Goal: Task Accomplishment & Management: Manage account settings

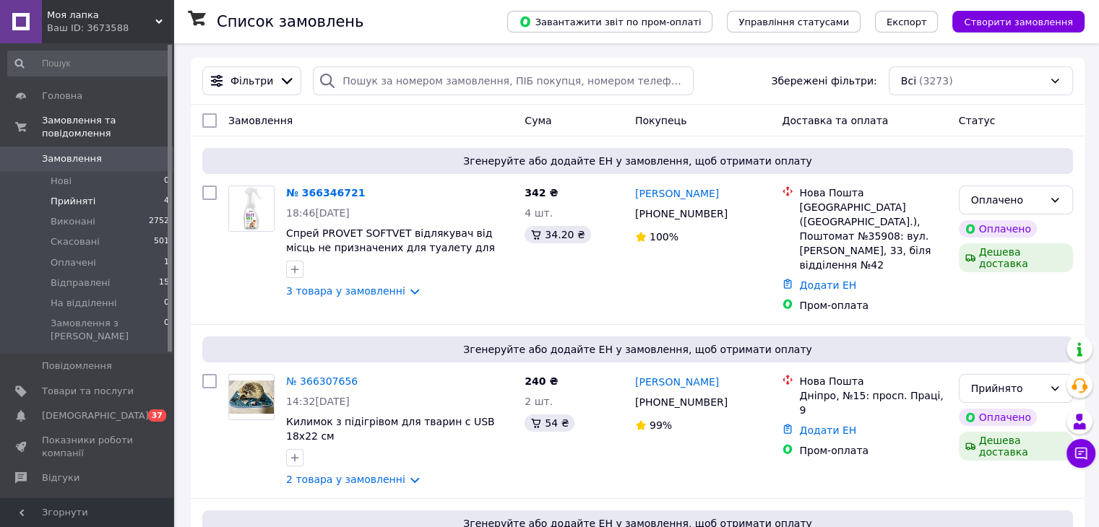
click at [82, 195] on span "Прийняті" at bounding box center [73, 201] width 45 height 13
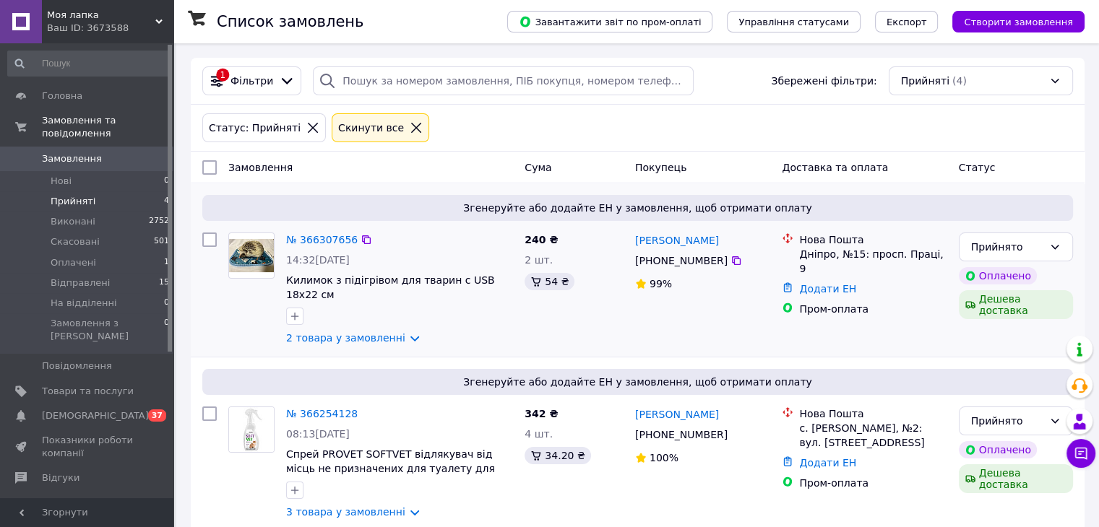
scroll to position [306, 0]
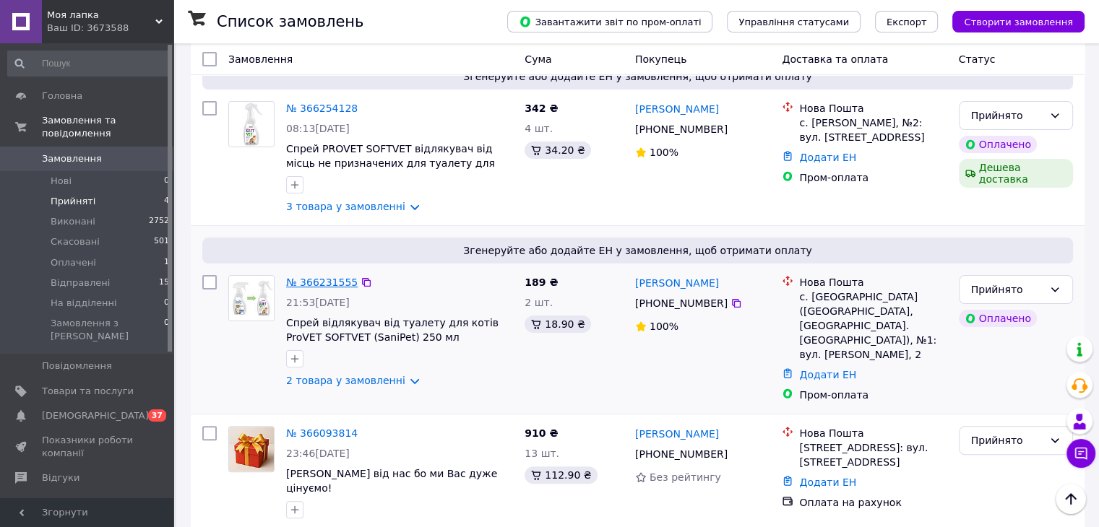
click at [319, 277] on link "№ 366231555" at bounding box center [322, 283] width 72 height 12
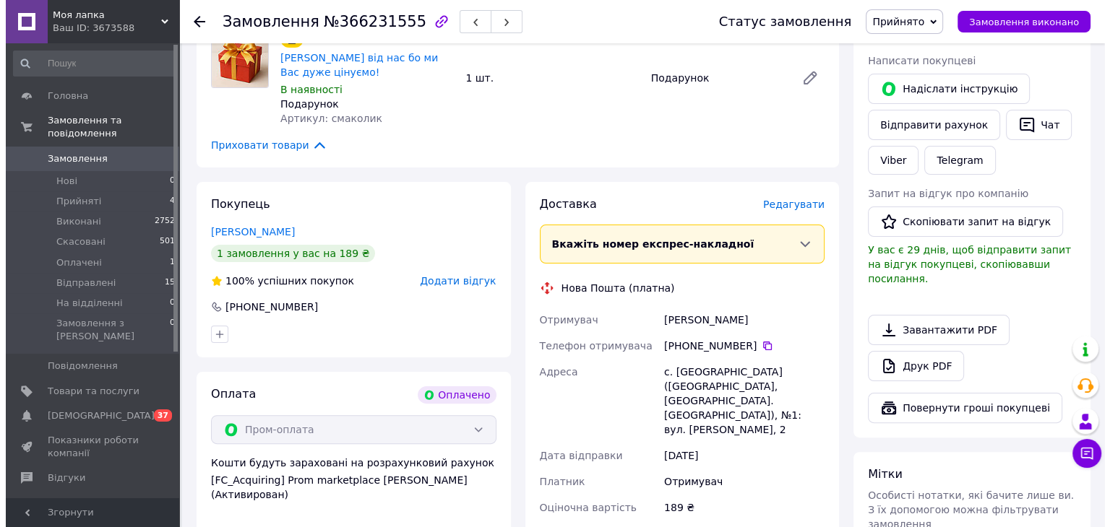
scroll to position [361, 0]
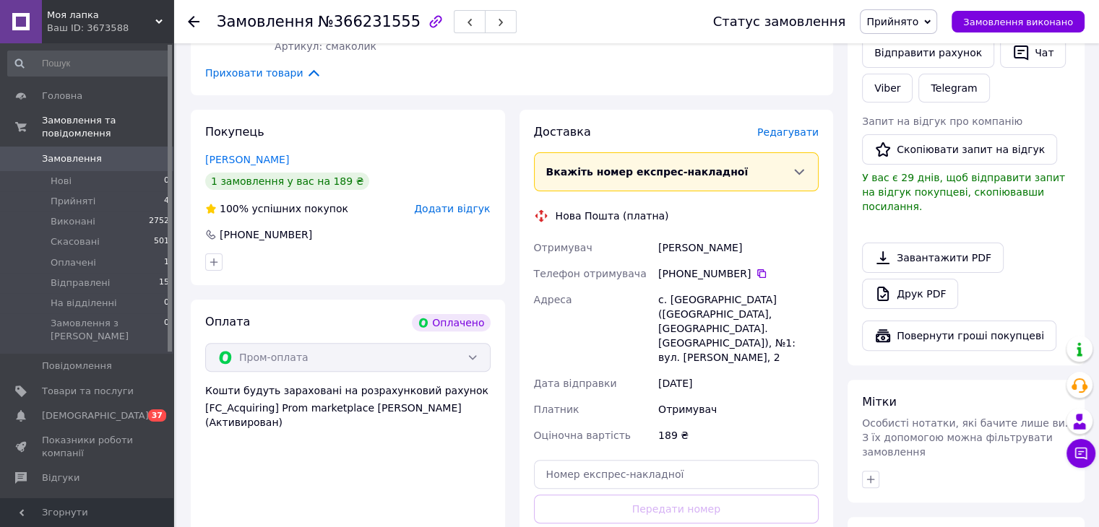
click at [797, 132] on span "Редагувати" at bounding box center [787, 132] width 61 height 12
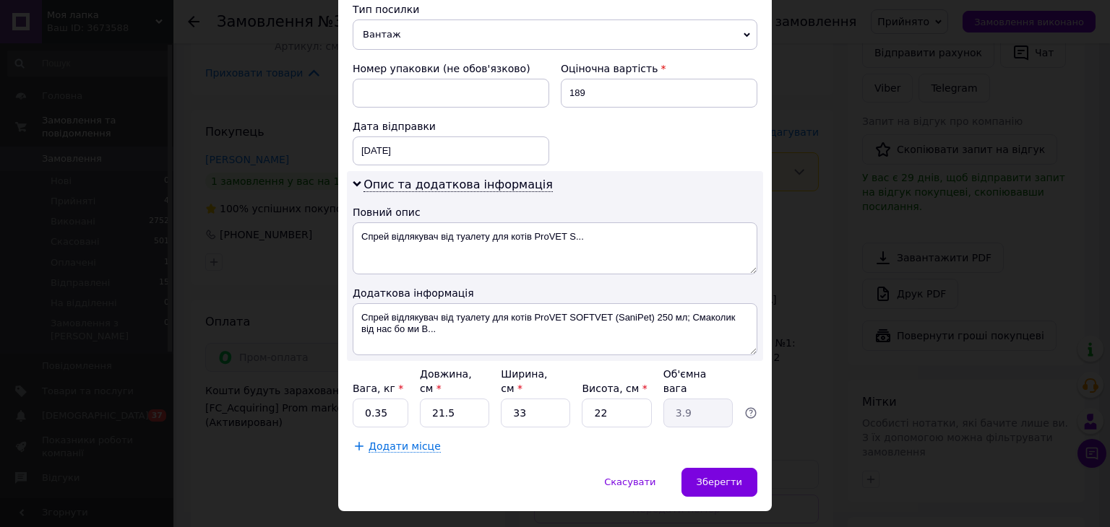
scroll to position [445, 0]
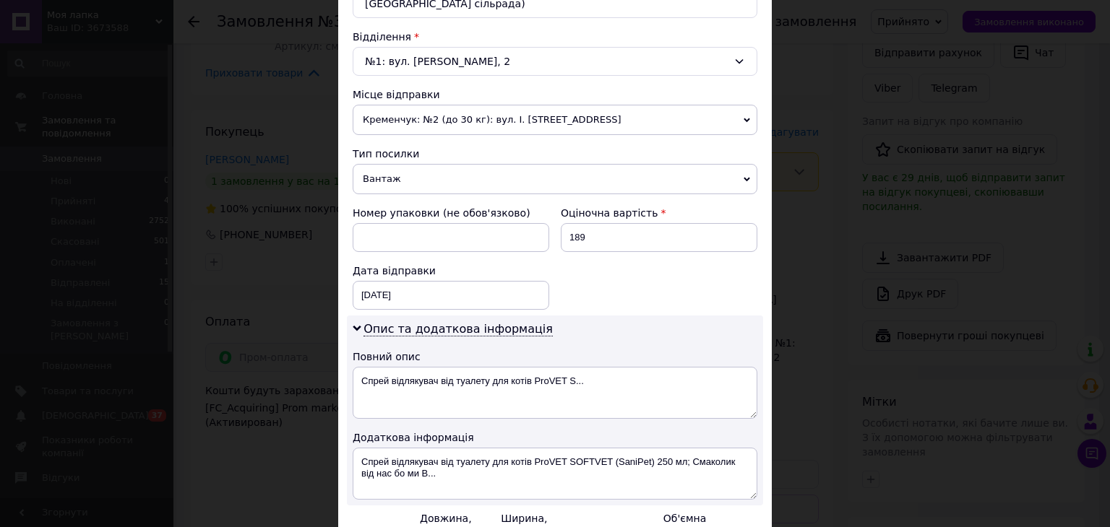
click at [616, 105] on span "Кременчук: №2 (до 30 кг): вул. І. [STREET_ADDRESS]" at bounding box center [555, 120] width 405 height 30
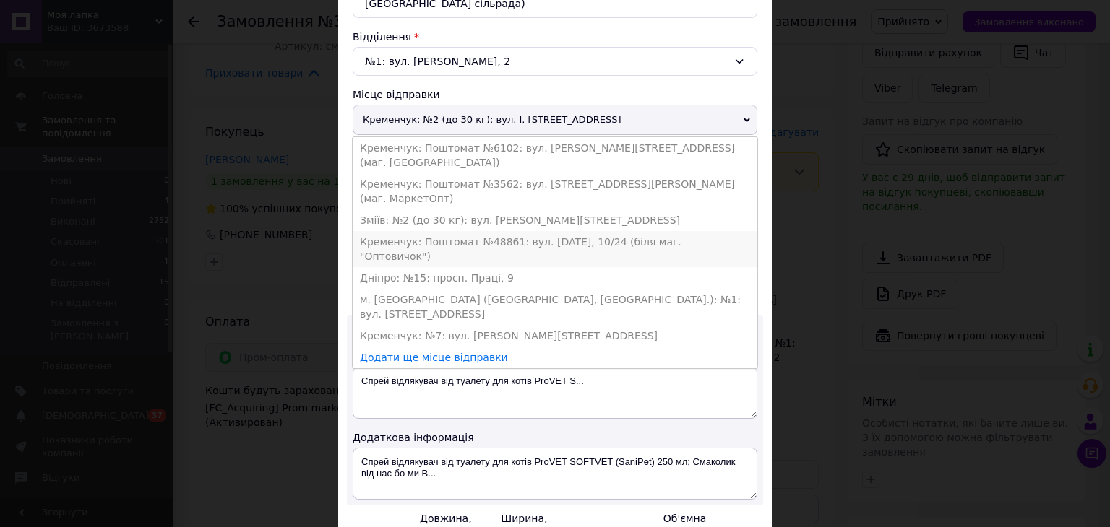
click at [627, 231] on li "Кременчук: Поштомат №48861: вул. [DATE], 10/24 (біля маг. "Оптовичок")" at bounding box center [555, 249] width 405 height 36
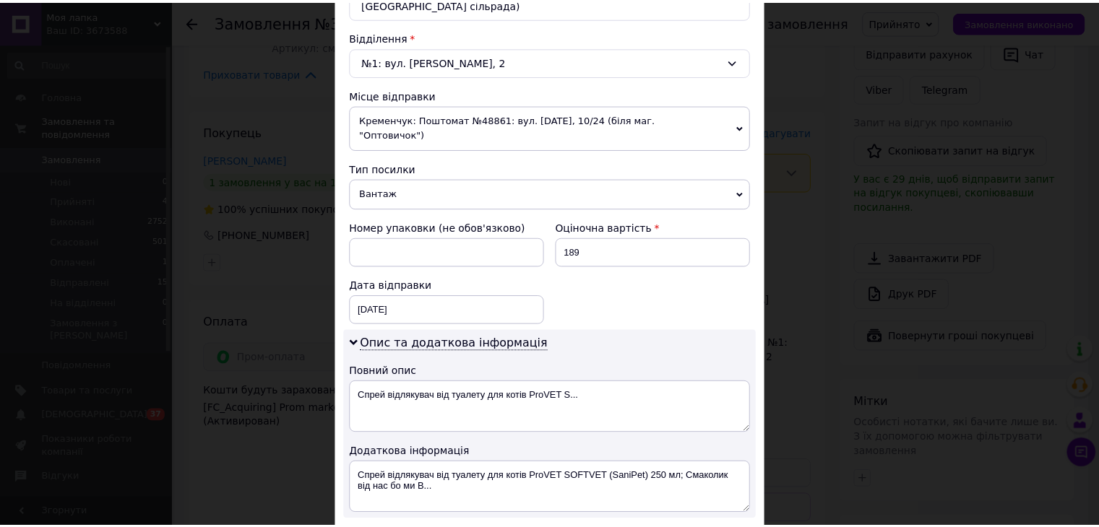
scroll to position [590, 0]
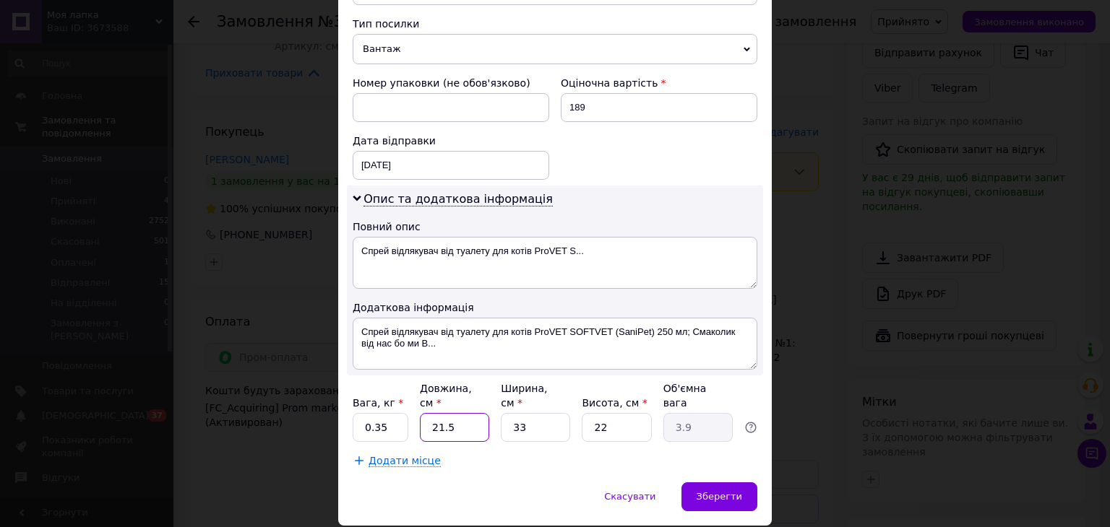
click at [468, 413] on input "21.5" at bounding box center [454, 427] width 69 height 29
type input "2"
type input "0.36"
type input "20"
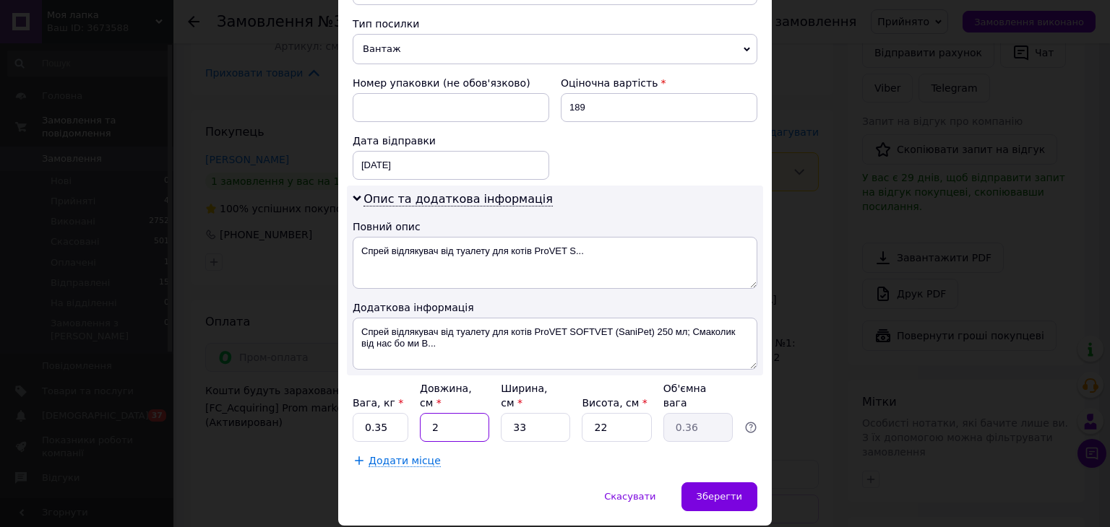
type input "3.63"
type input "20"
click at [525, 413] on input "33" at bounding box center [535, 427] width 69 height 29
type input "1"
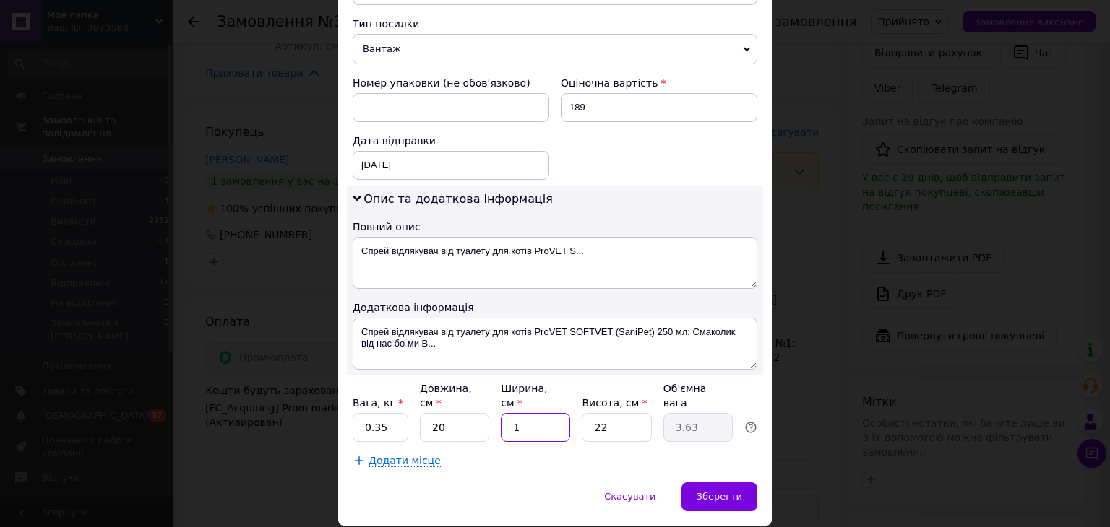
type input "0.11"
type input "15"
type input "1.65"
type input "15"
click at [608, 413] on input "22" at bounding box center [616, 427] width 69 height 29
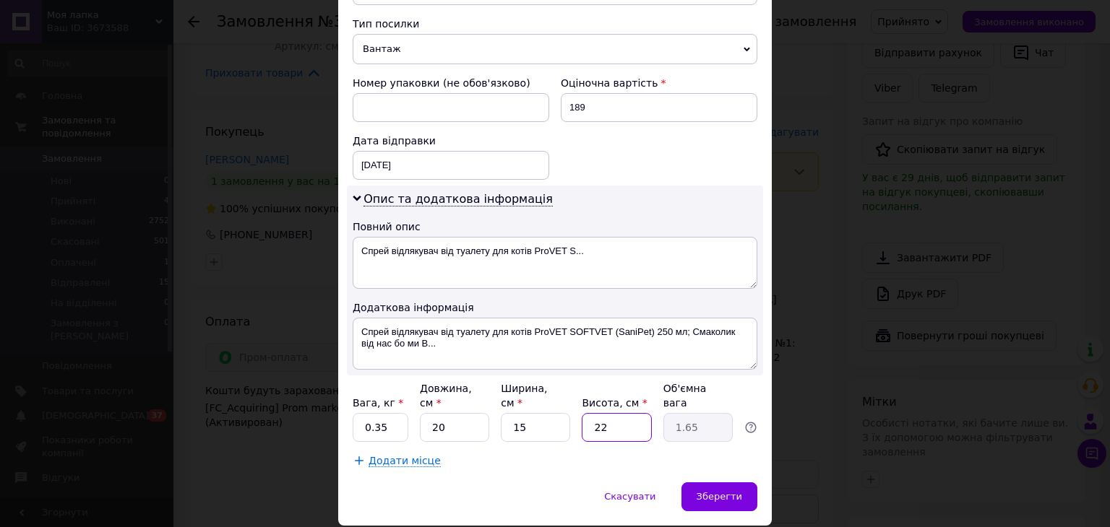
click at [608, 413] on input "22" at bounding box center [616, 427] width 69 height 29
type input "8"
type input "0.6"
type input "8"
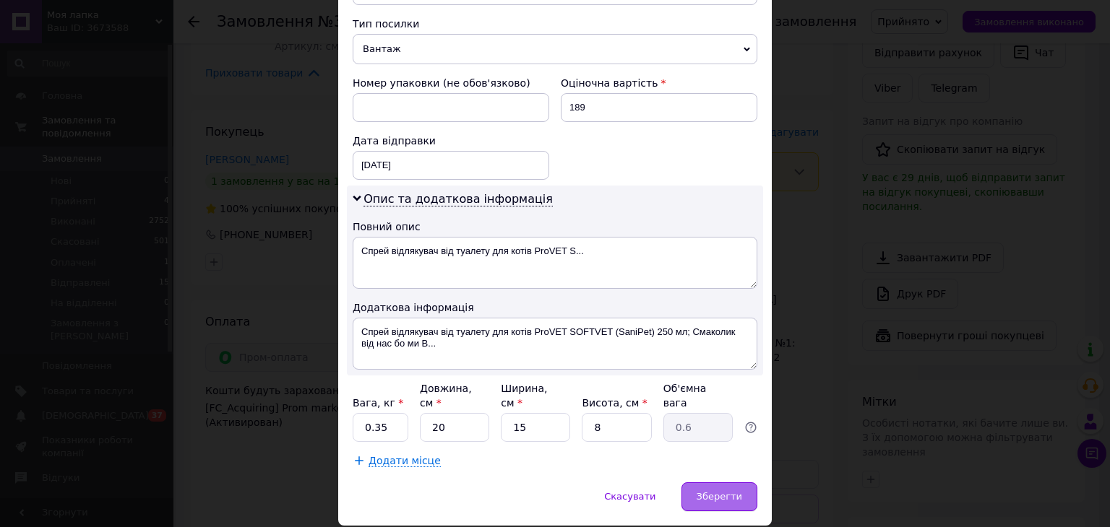
click at [728, 491] on span "Зберегти" at bounding box center [720, 496] width 46 height 11
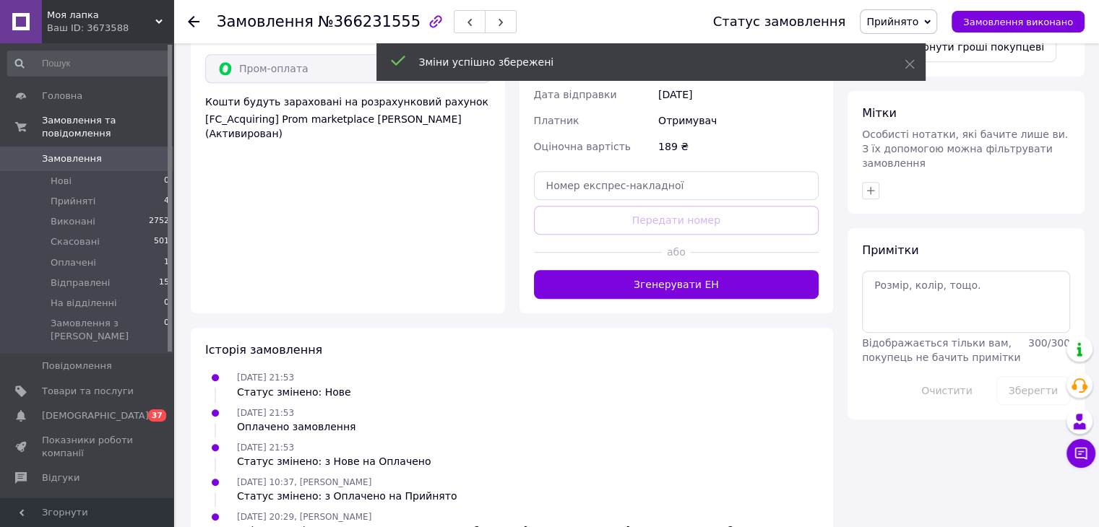
scroll to position [723, 0]
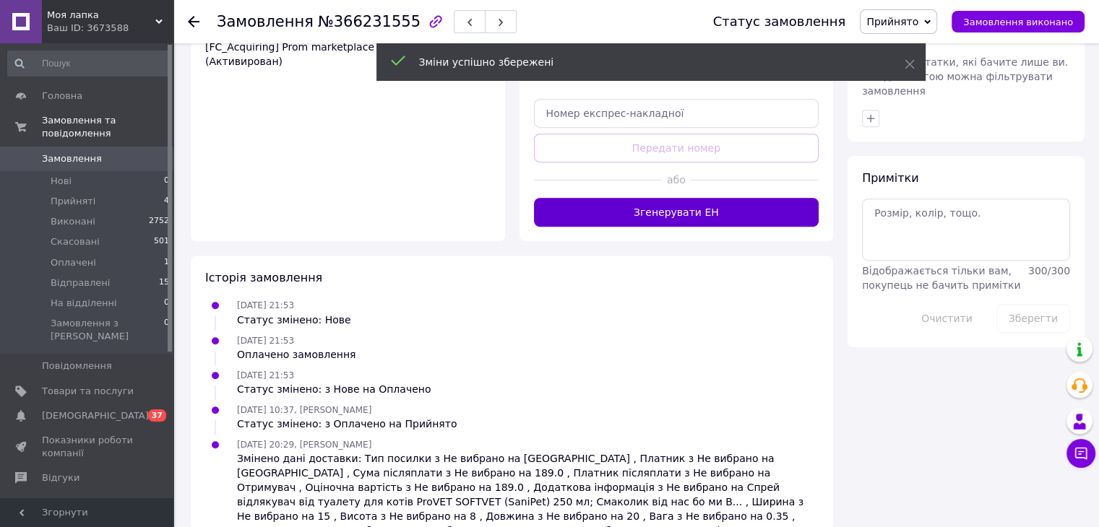
click at [728, 200] on button "Згенерувати ЕН" at bounding box center [676, 212] width 285 height 29
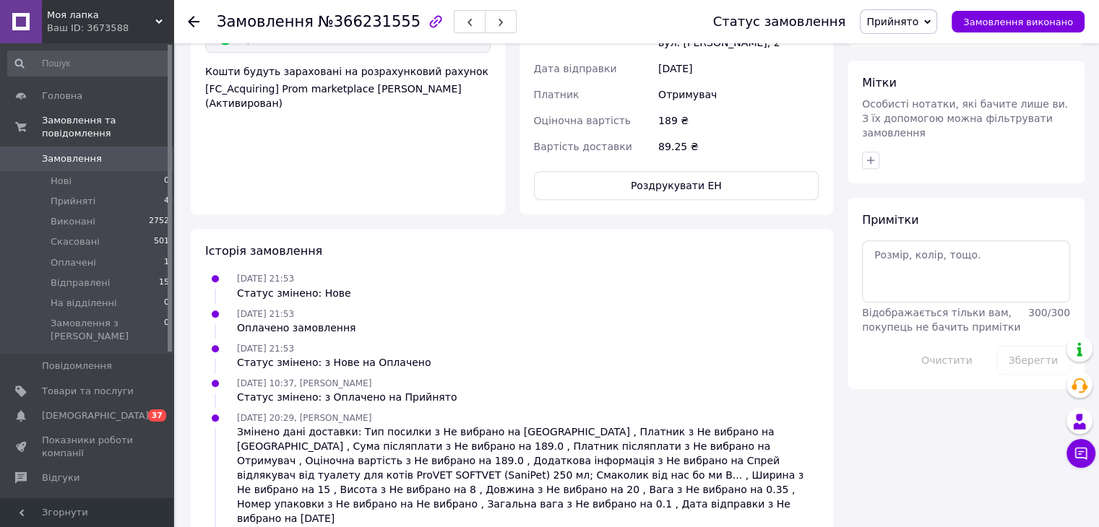
scroll to position [716, 0]
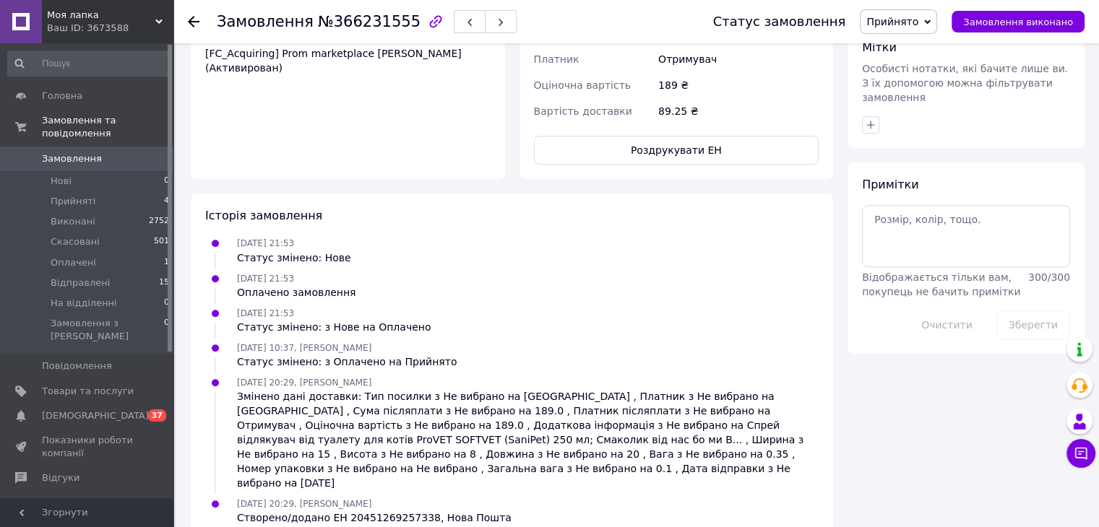
click at [916, 20] on span "Прийнято" at bounding box center [892, 22] width 52 height 12
click at [910, 111] on li "Відправлені" at bounding box center [901, 116] width 81 height 22
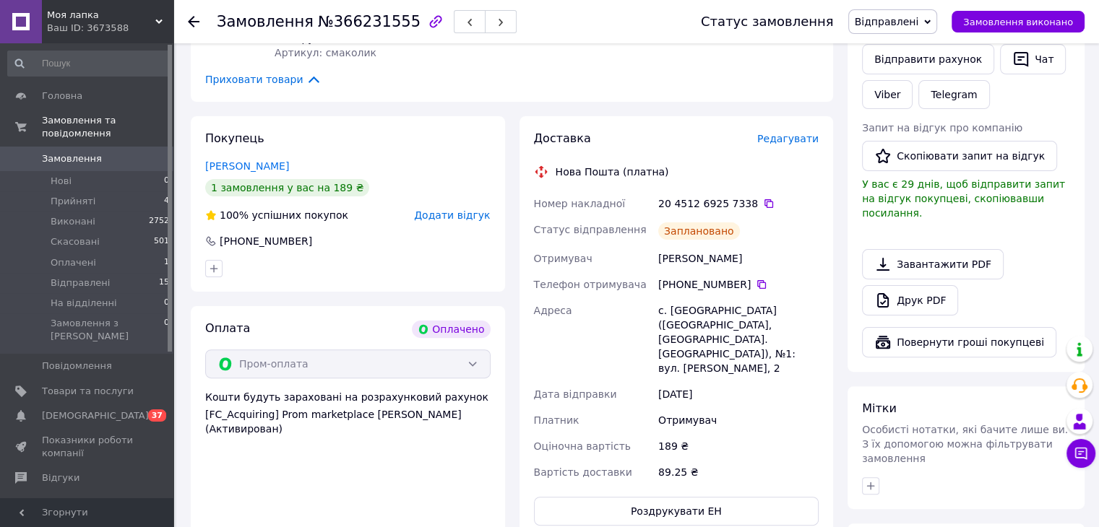
scroll to position [0, 0]
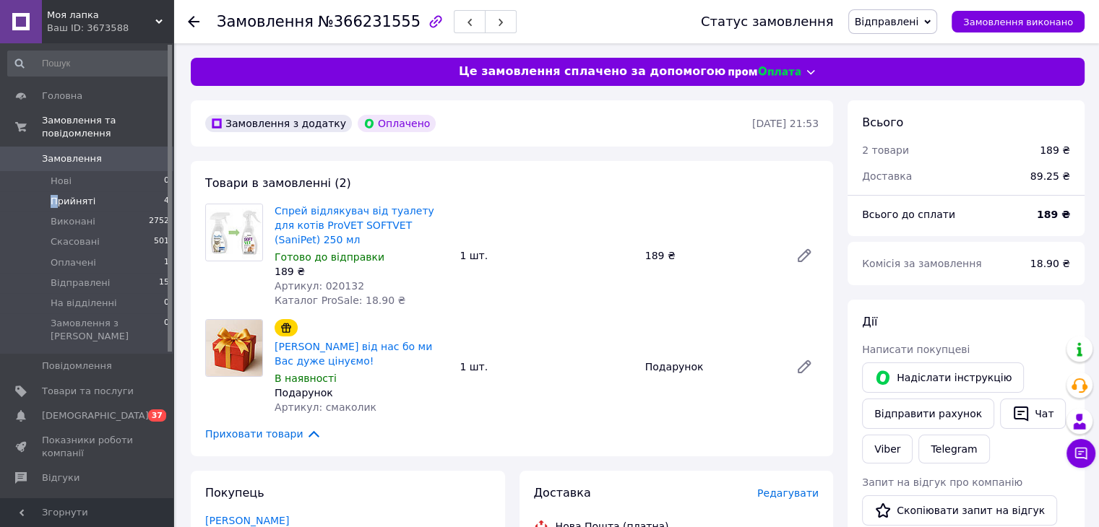
click at [58, 195] on span "Прийняті" at bounding box center [73, 201] width 45 height 13
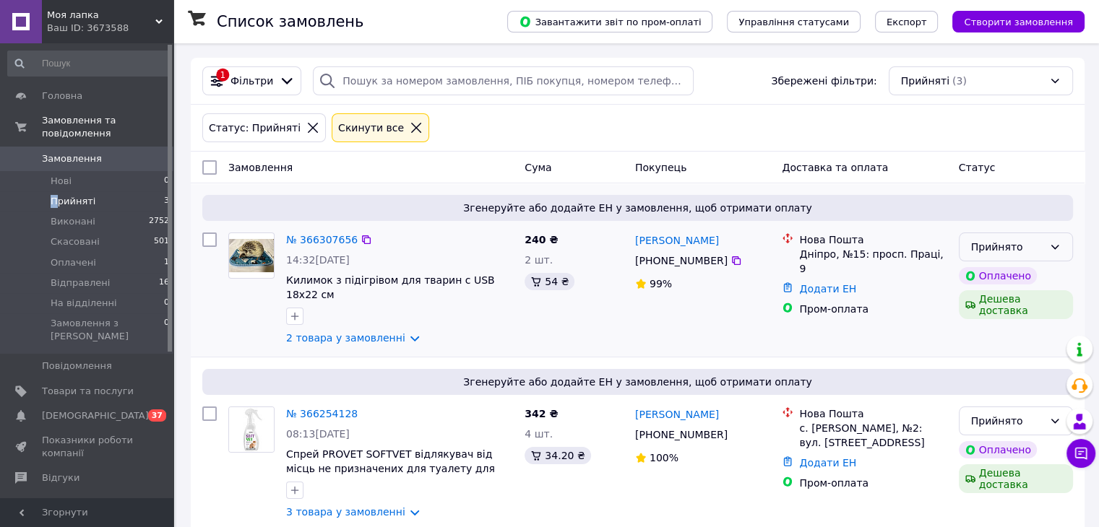
click at [1063, 249] on div "Прийнято" at bounding box center [1016, 247] width 114 height 29
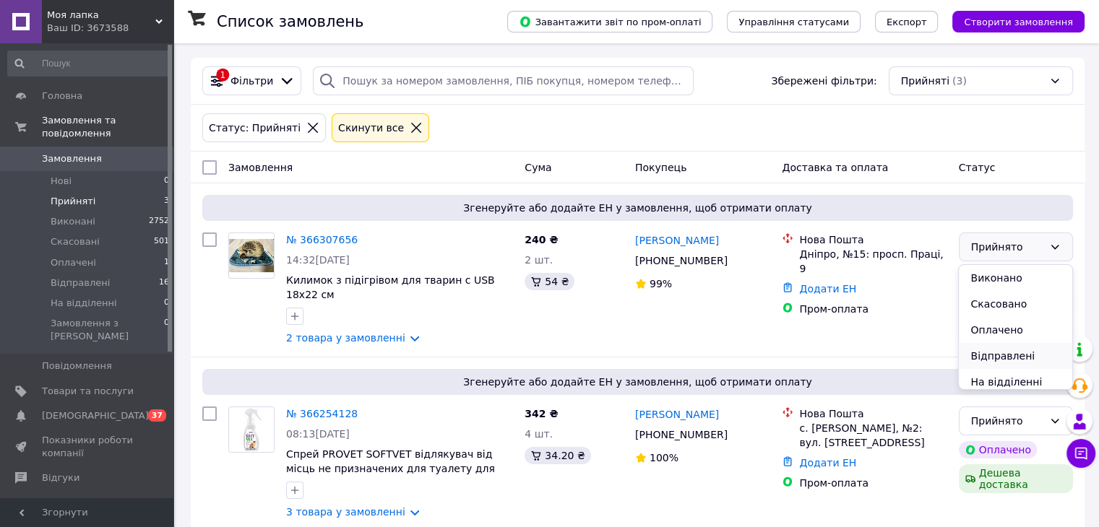
click at [1017, 358] on li "Відправлені" at bounding box center [1015, 356] width 113 height 26
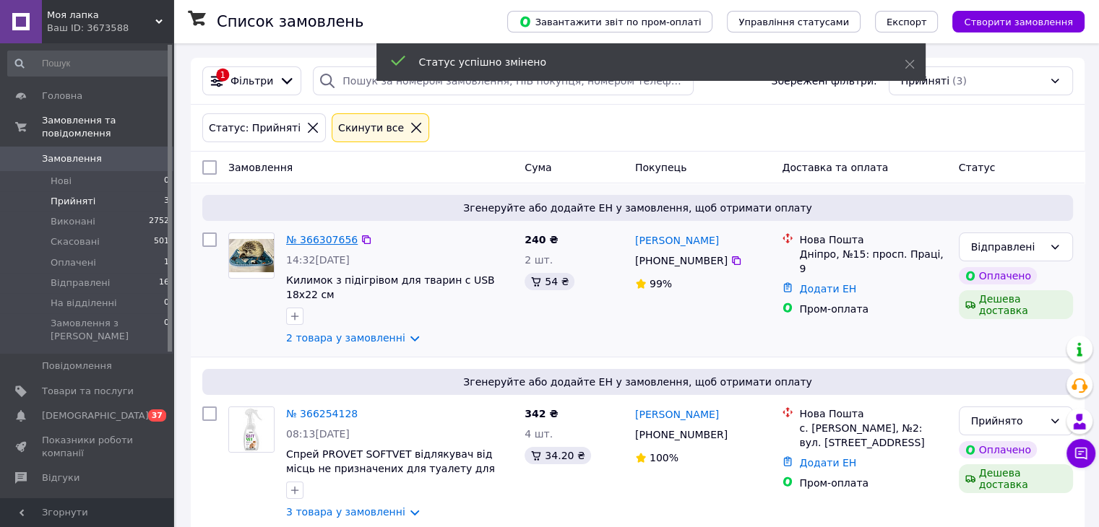
click at [326, 240] on link "№ 366307656" at bounding box center [322, 240] width 72 height 12
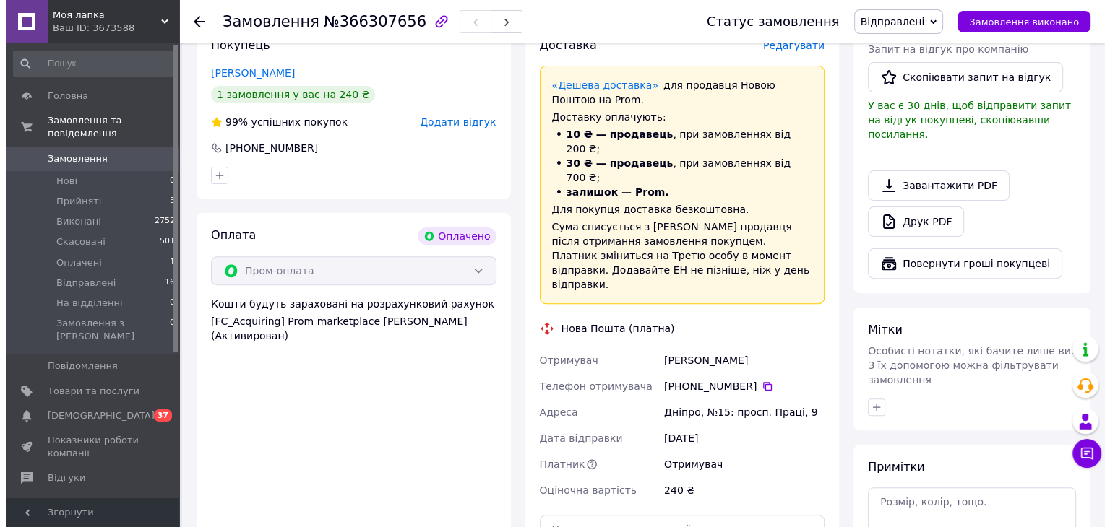
scroll to position [361, 0]
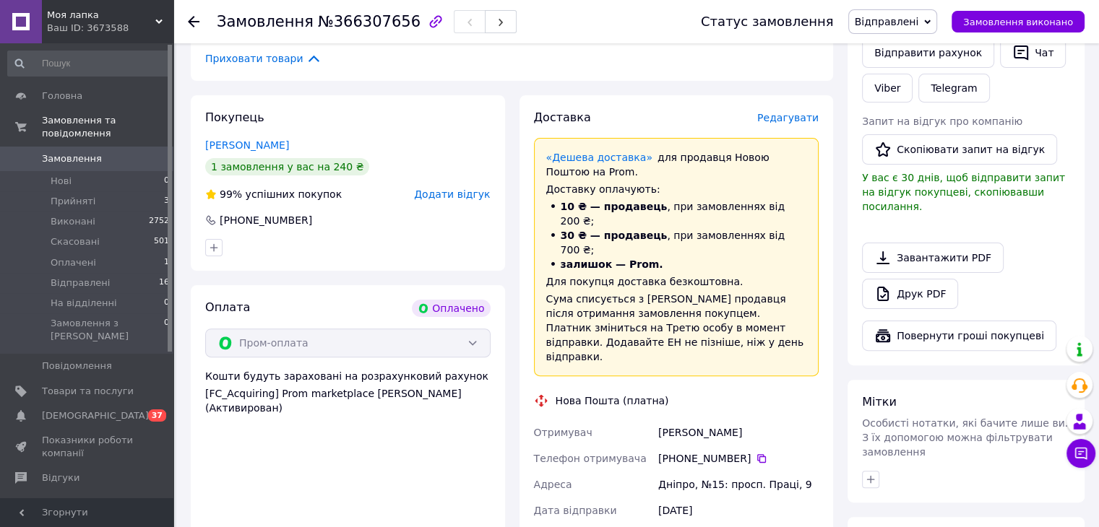
click at [798, 122] on span "Редагувати" at bounding box center [787, 118] width 61 height 12
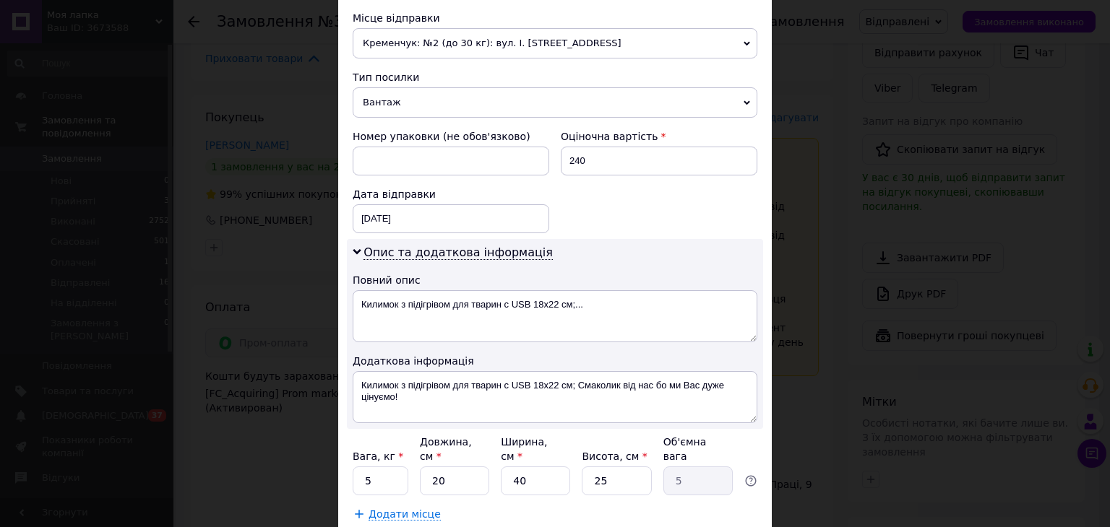
scroll to position [434, 0]
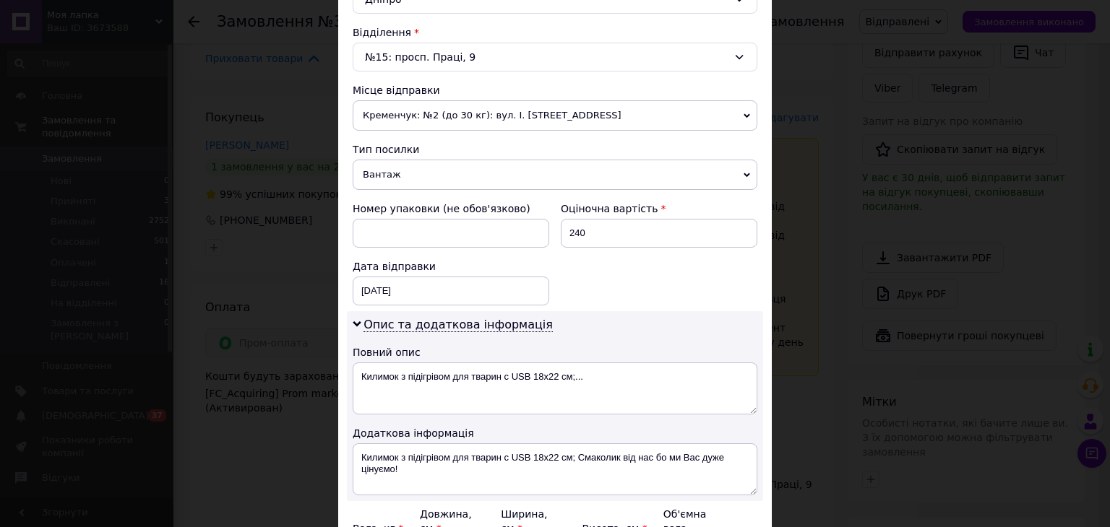
click at [582, 119] on span "Кременчук: №2 (до 30 кг): вул. І. [STREET_ADDRESS]" at bounding box center [555, 115] width 405 height 30
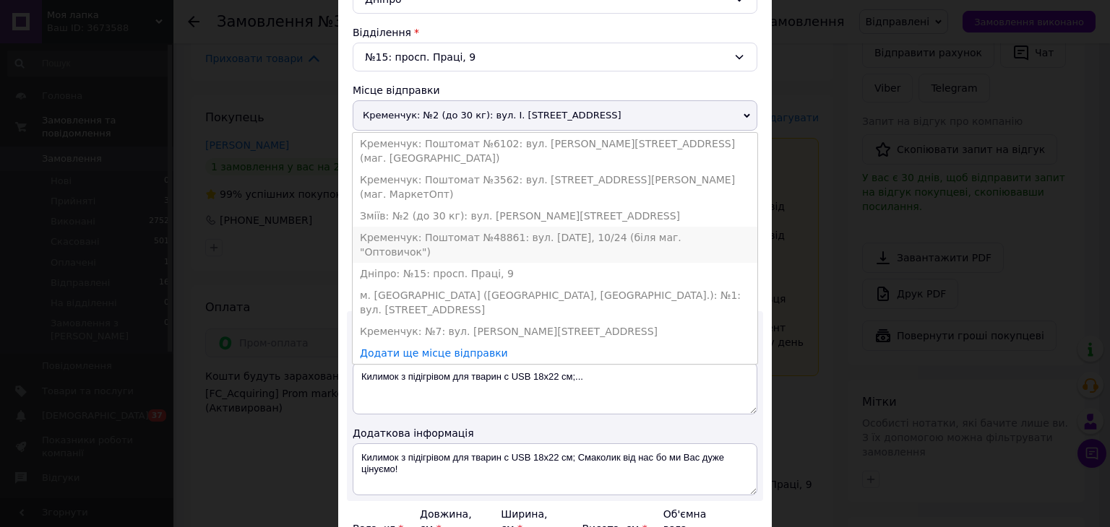
click at [587, 227] on li "Кременчук: Поштомат №48861: вул. [DATE], 10/24 (біля маг. "Оптовичок")" at bounding box center [555, 245] width 405 height 36
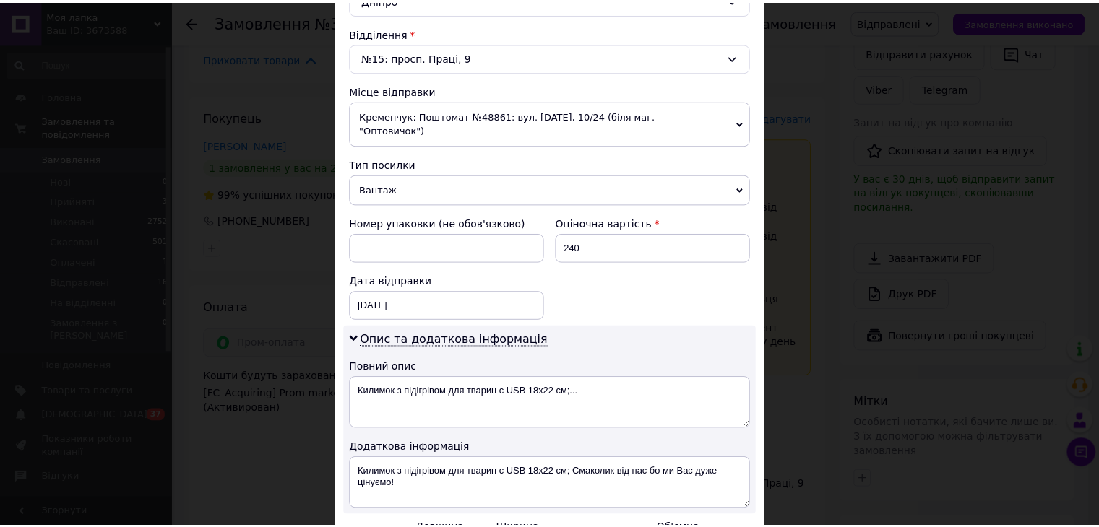
scroll to position [590, 0]
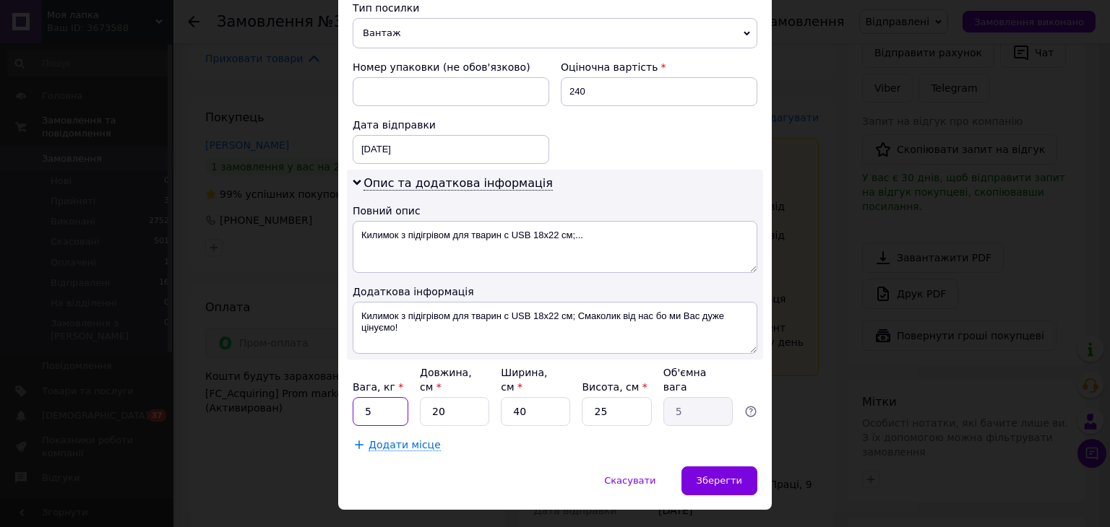
click at [363, 397] on input "5" at bounding box center [381, 411] width 56 height 29
click at [376, 397] on input "5" at bounding box center [381, 411] width 56 height 29
type input "0.2"
click at [520, 397] on input "40" at bounding box center [535, 411] width 69 height 29
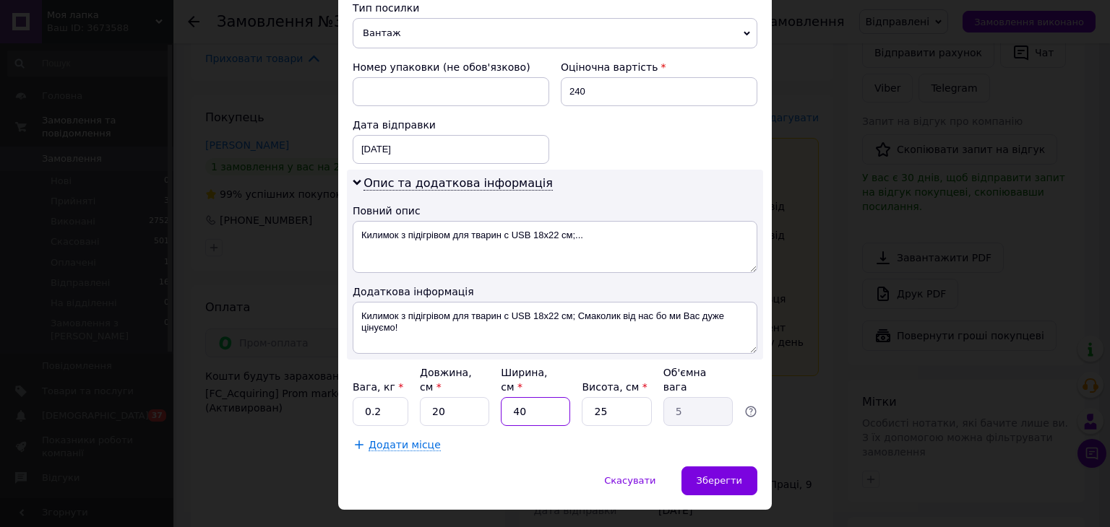
click at [520, 397] on input "40" at bounding box center [535, 411] width 69 height 29
type input "1"
type input "0.13"
type input "15"
type input "1.88"
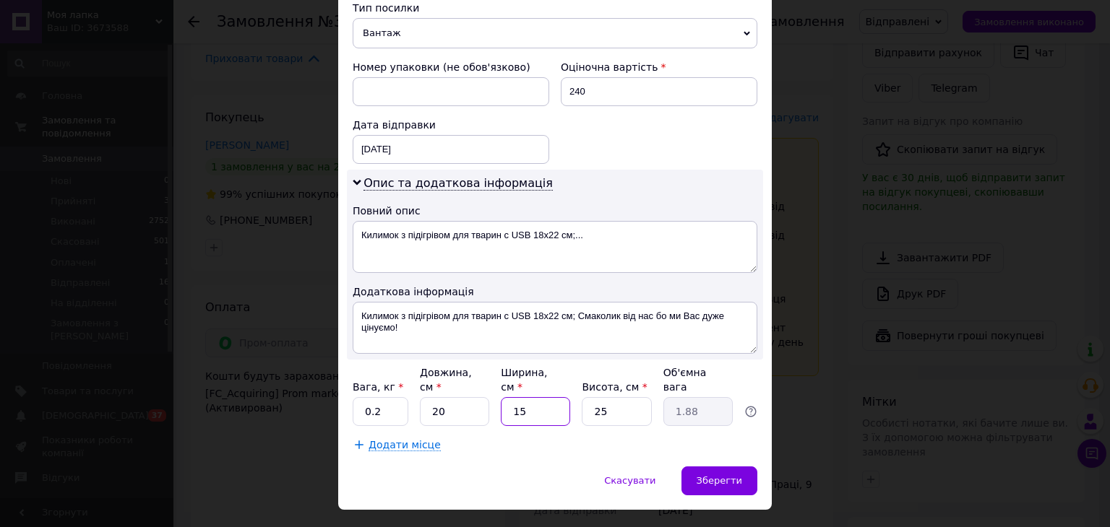
type input "15"
click at [622, 397] on input "25" at bounding box center [616, 411] width 69 height 29
type input "5"
type input "0.38"
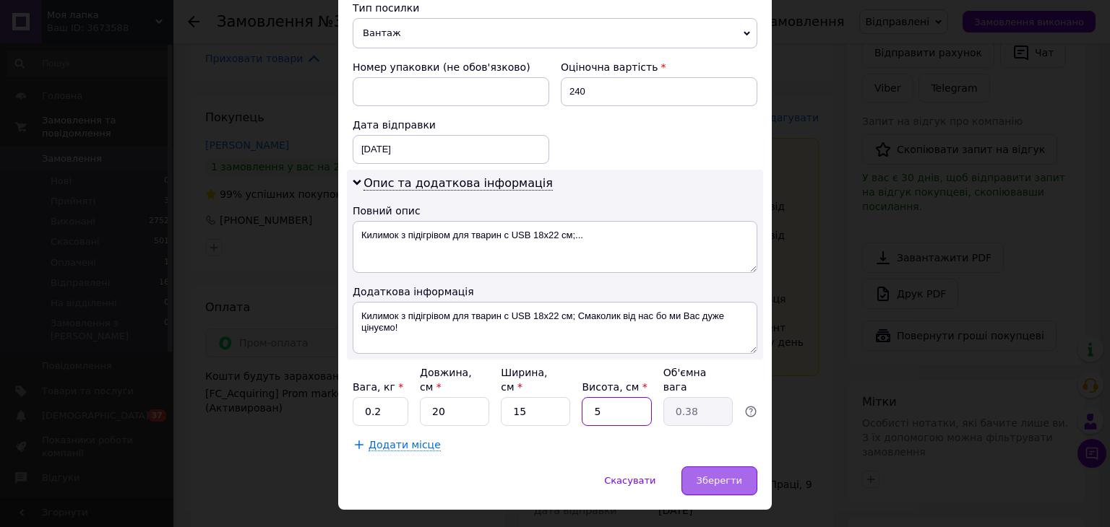
type input "5"
click at [717, 475] on span "Зберегти" at bounding box center [720, 480] width 46 height 11
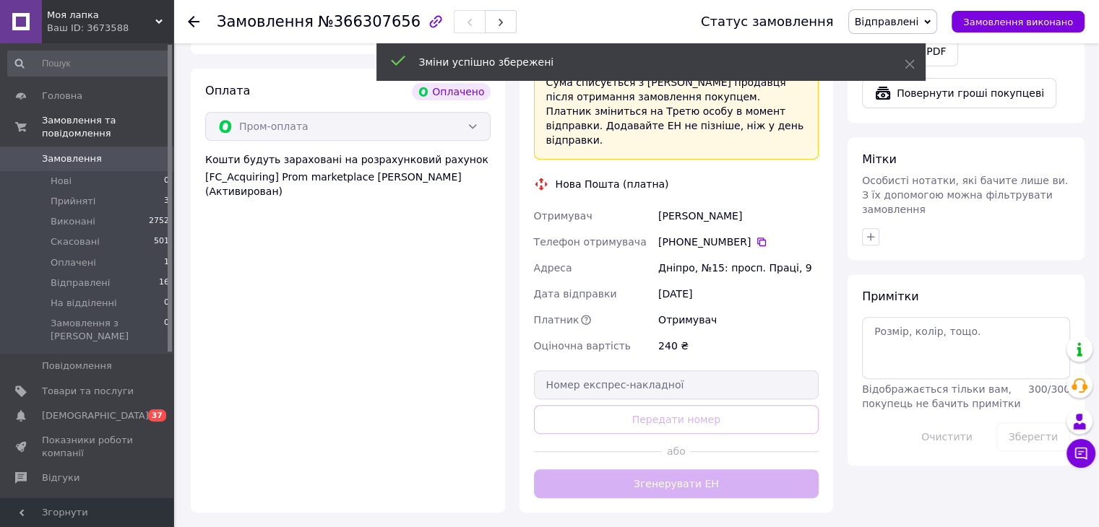
scroll to position [650, 0]
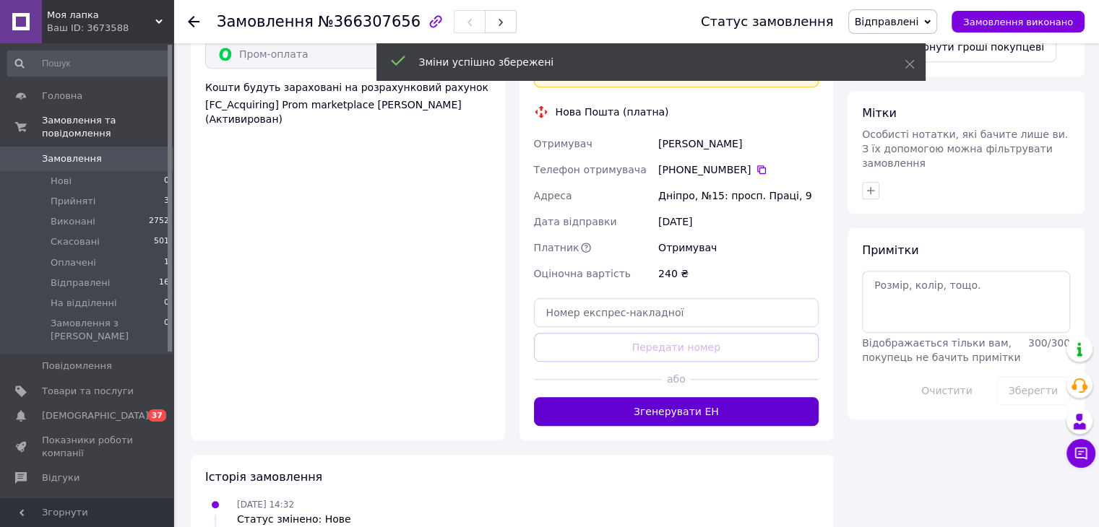
click at [731, 397] on button "Згенерувати ЕН" at bounding box center [676, 411] width 285 height 29
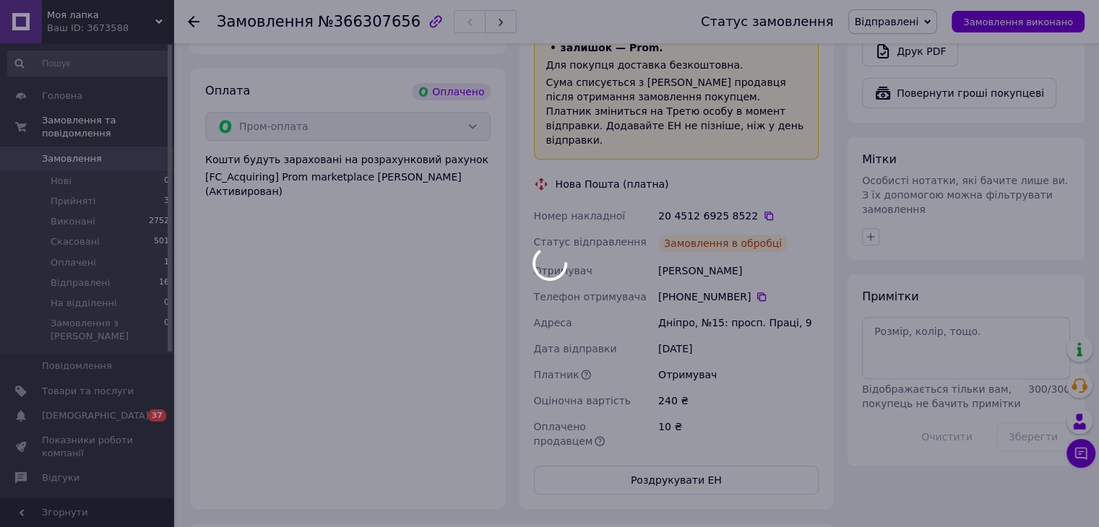
scroll to position [506, 0]
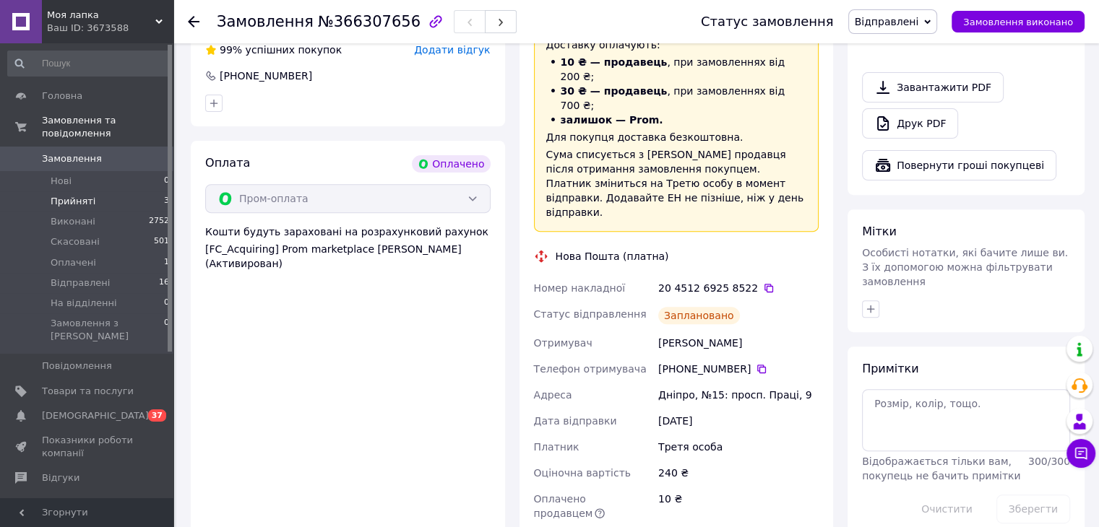
click at [85, 195] on span "Прийняті" at bounding box center [73, 201] width 45 height 13
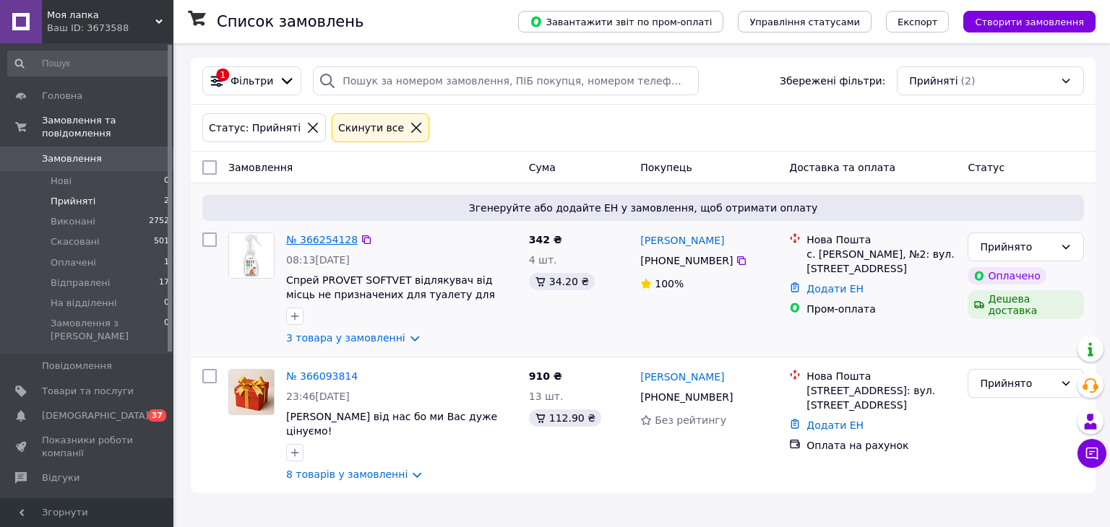
click at [333, 241] on link "№ 366254128" at bounding box center [322, 240] width 72 height 12
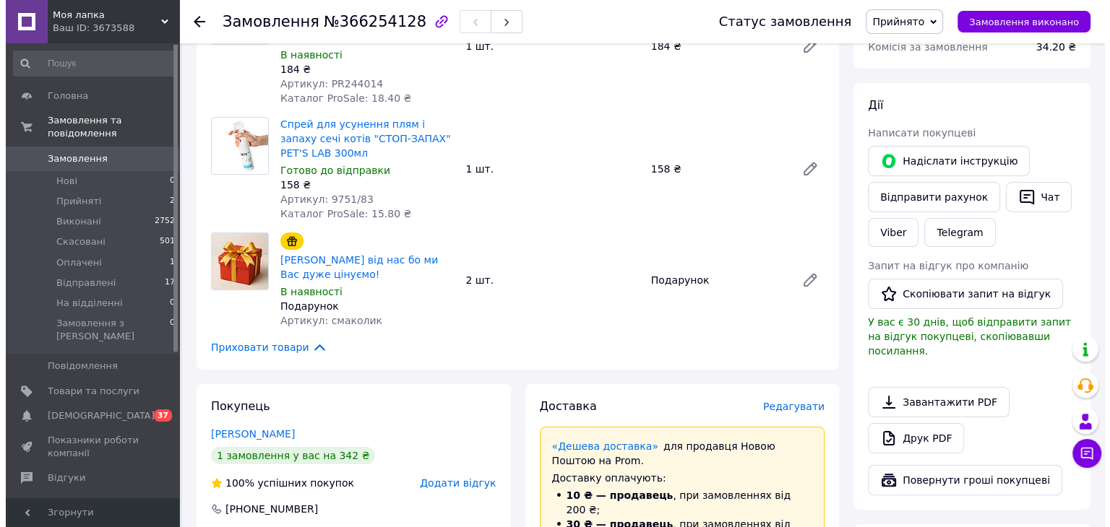
scroll to position [361, 0]
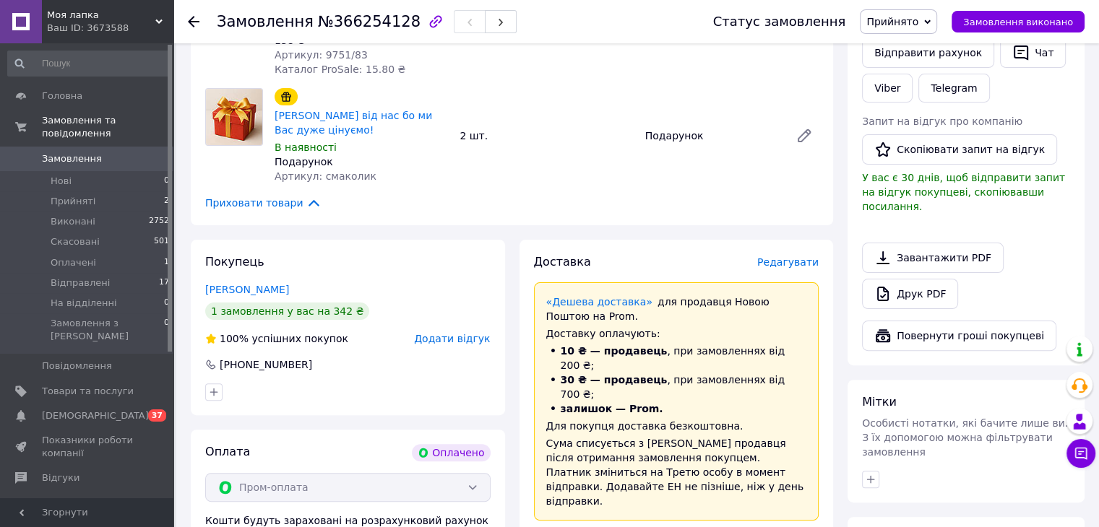
click at [918, 19] on span "Прийнято" at bounding box center [892, 22] width 52 height 12
click at [908, 123] on li "Відправлені" at bounding box center [901, 116] width 81 height 22
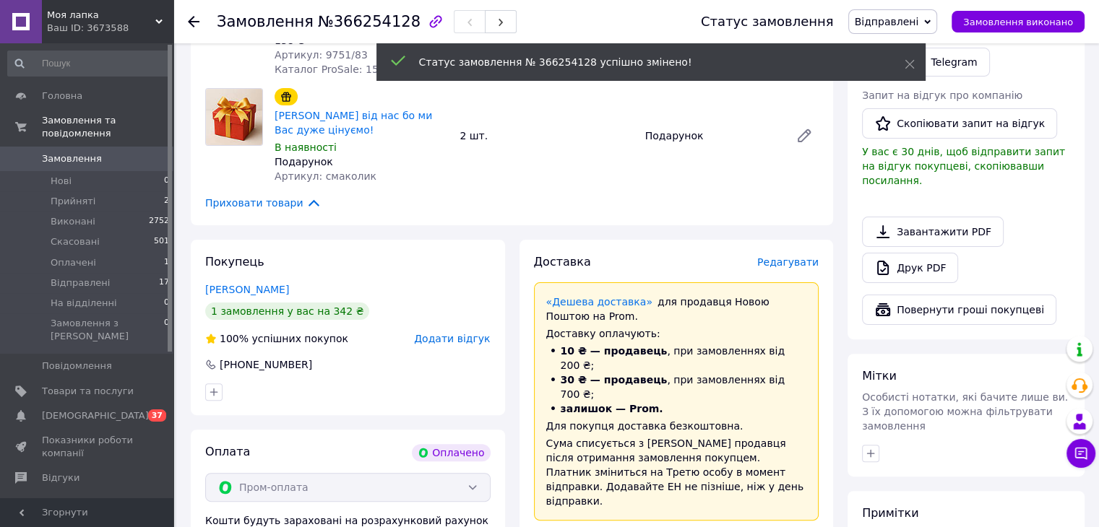
click at [789, 256] on span "Редагувати" at bounding box center [787, 262] width 61 height 12
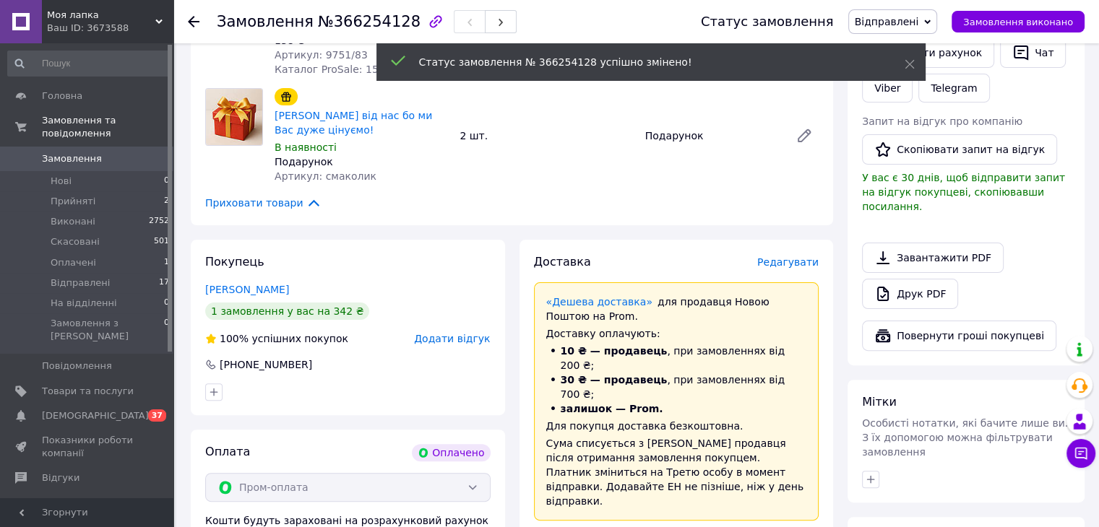
click at [798, 256] on span "Редагувати" at bounding box center [787, 262] width 61 height 12
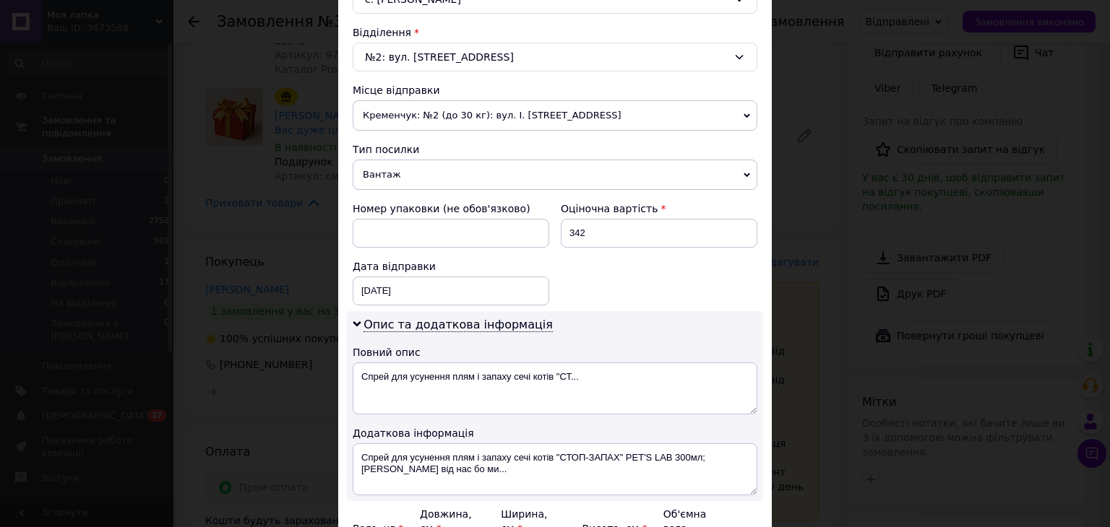
scroll to position [506, 0]
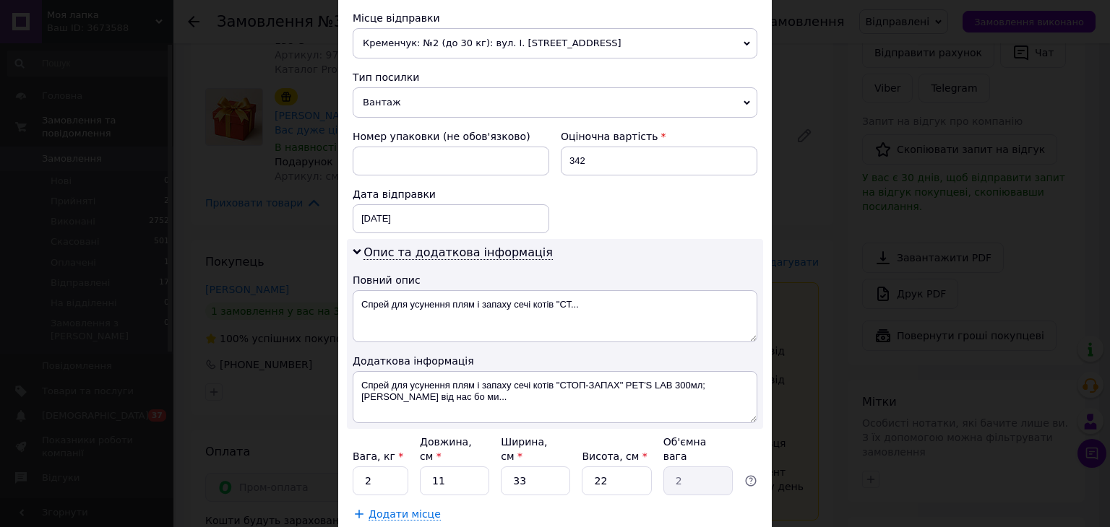
click at [659, 35] on span "Кременчук: №2 (до 30 кг): вул. І. [STREET_ADDRESS]" at bounding box center [555, 43] width 405 height 30
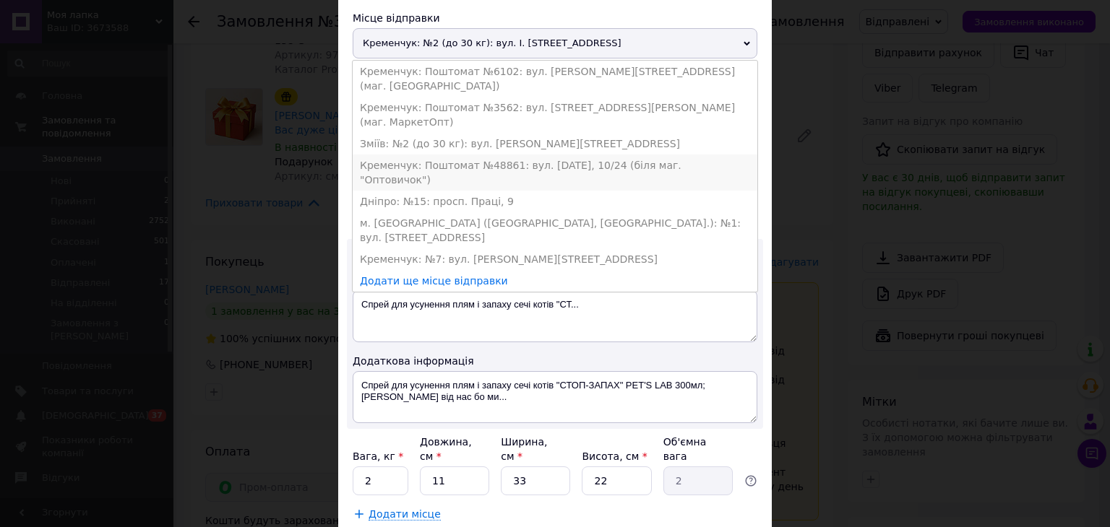
click at [659, 155] on li "Кременчук: Поштомат №48861: вул. [DATE], 10/24 (біля маг. "Оптовичок")" at bounding box center [555, 173] width 405 height 36
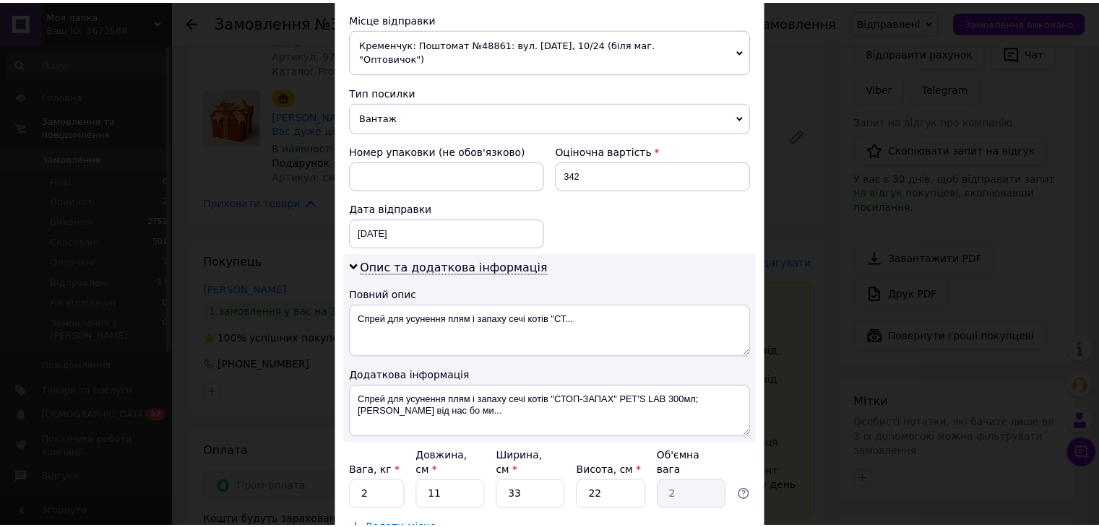
scroll to position [590, 0]
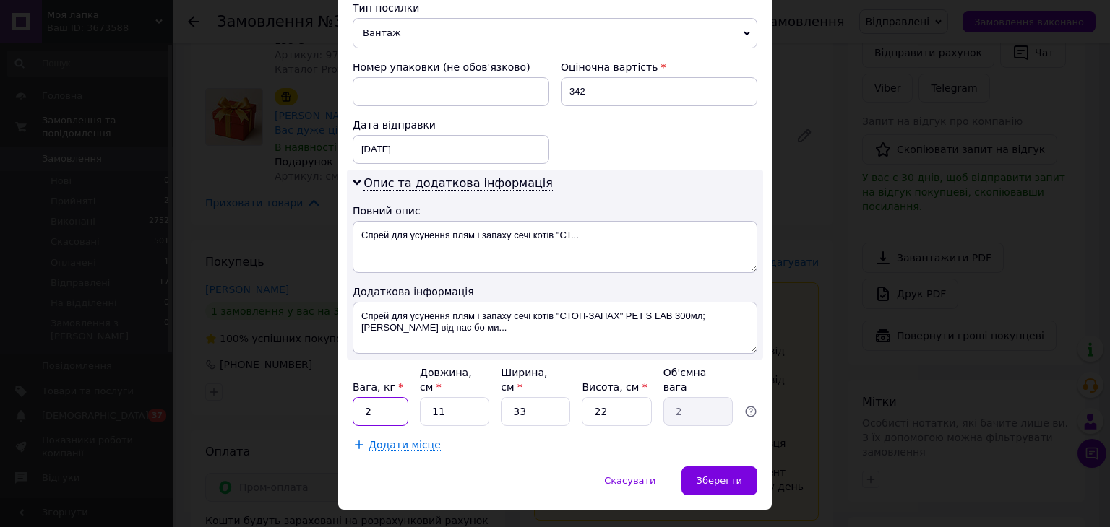
click at [383, 397] on input "2" at bounding box center [381, 411] width 56 height 29
type input "1"
click at [445, 397] on input "11" at bounding box center [454, 411] width 69 height 29
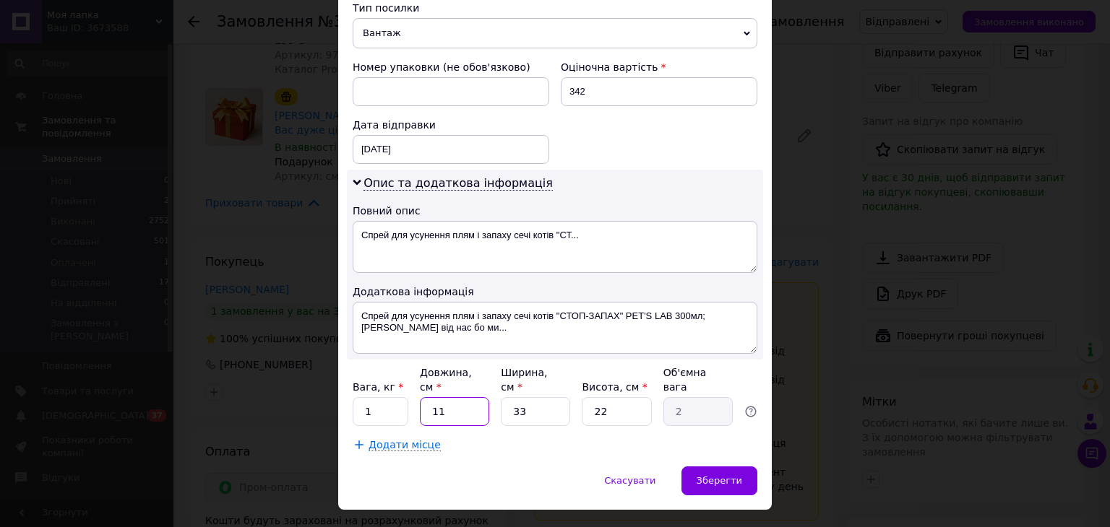
type input "2"
type input "0.36"
type input "27"
type input "4.9"
type input "27"
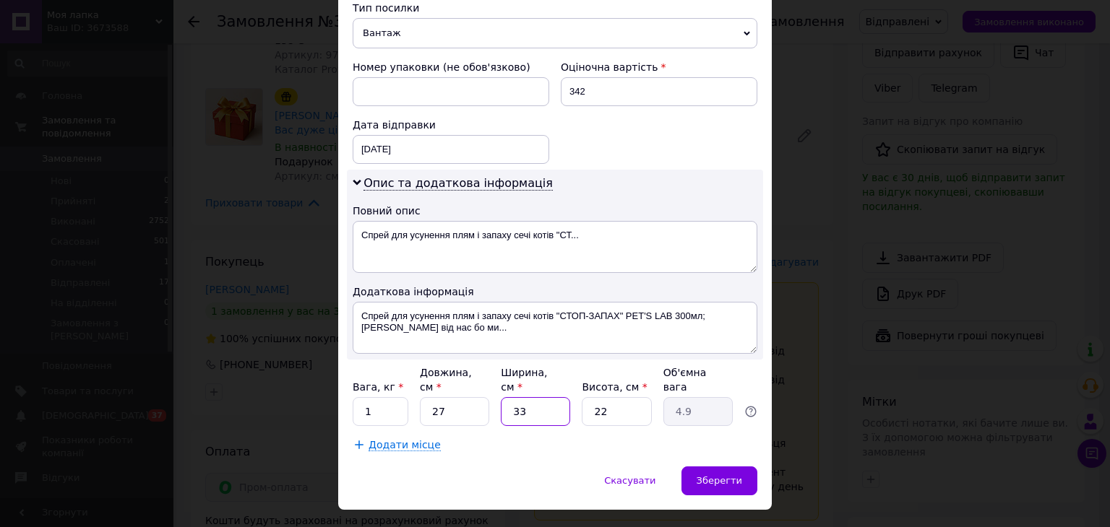
click at [537, 397] on input "33" at bounding box center [535, 411] width 69 height 29
type input "2"
type input "0.3"
type input "21"
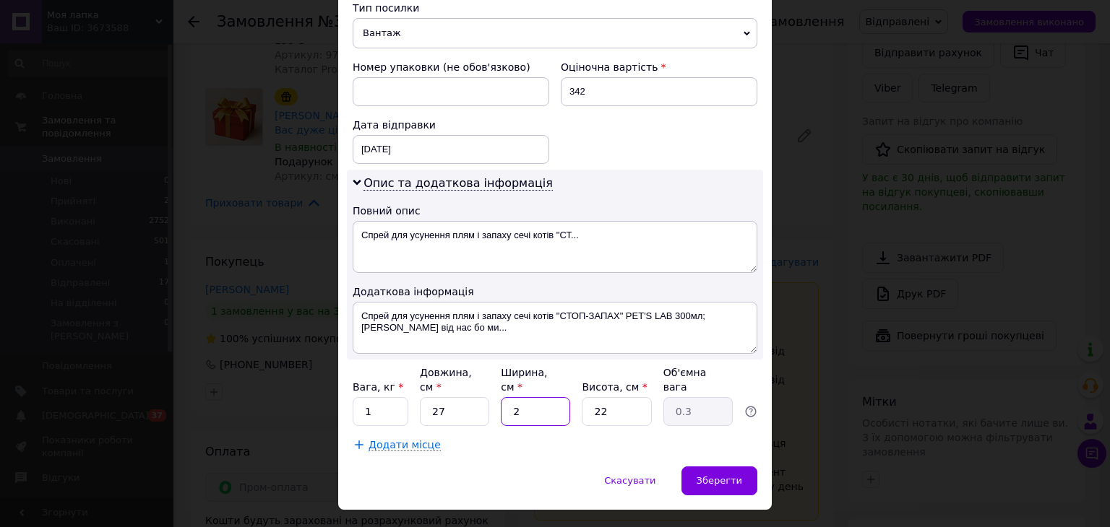
type input "3.12"
type input "21"
click at [618, 397] on input "22" at bounding box center [616, 411] width 69 height 29
type input "7"
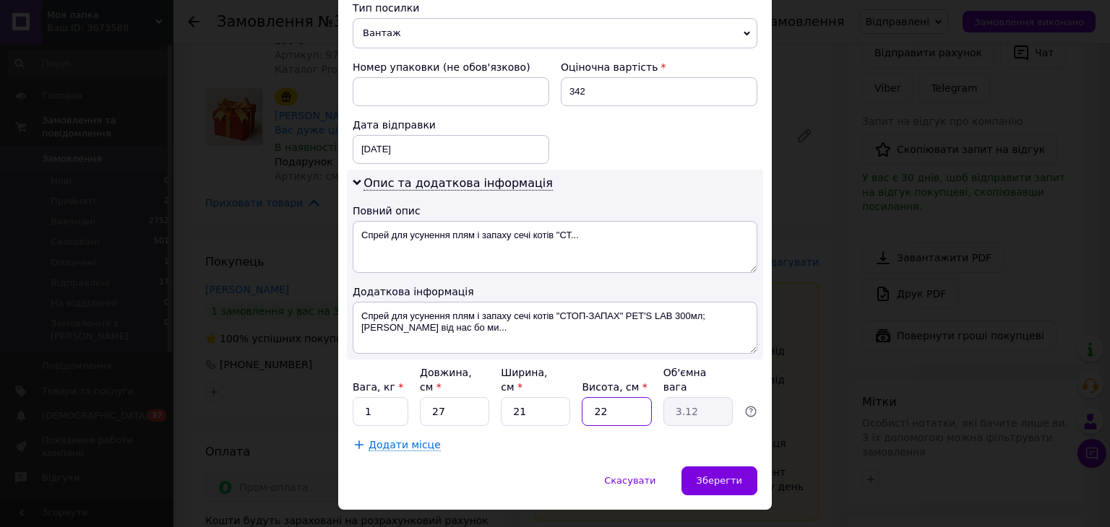
type input "0.99"
type input "7"
click at [723, 467] on div "Зберегти" at bounding box center [719, 481] width 76 height 29
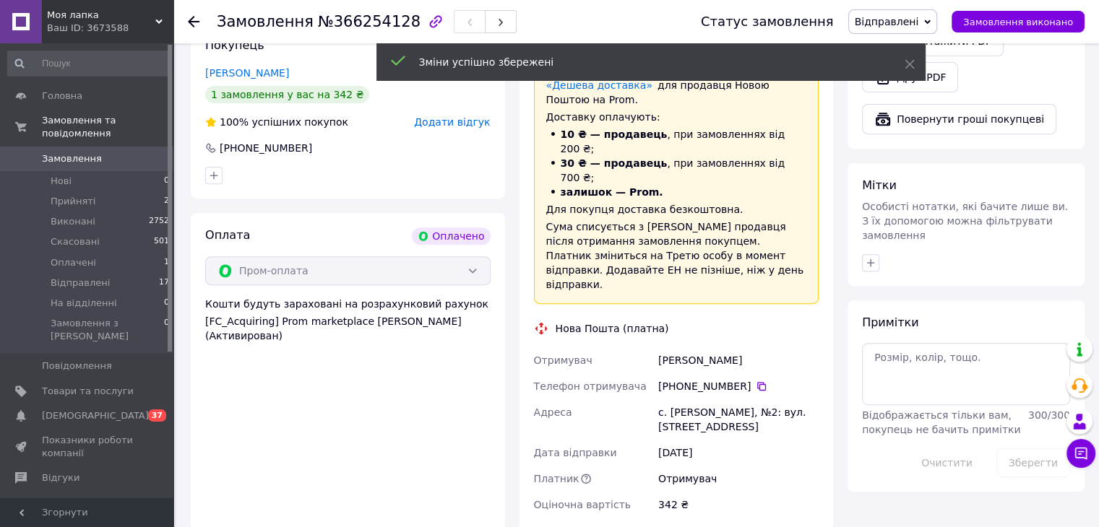
scroll to position [650, 0]
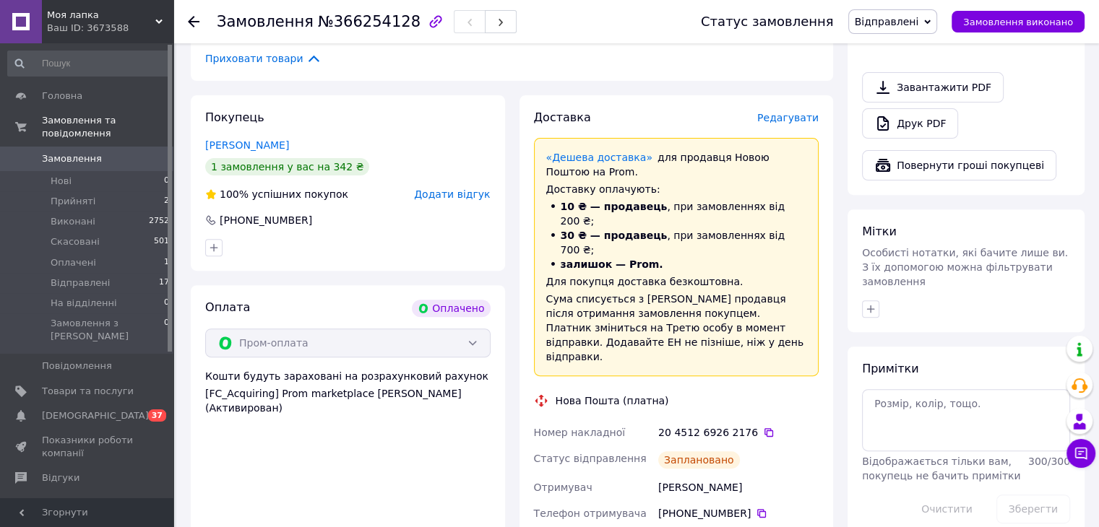
scroll to position [434, 0]
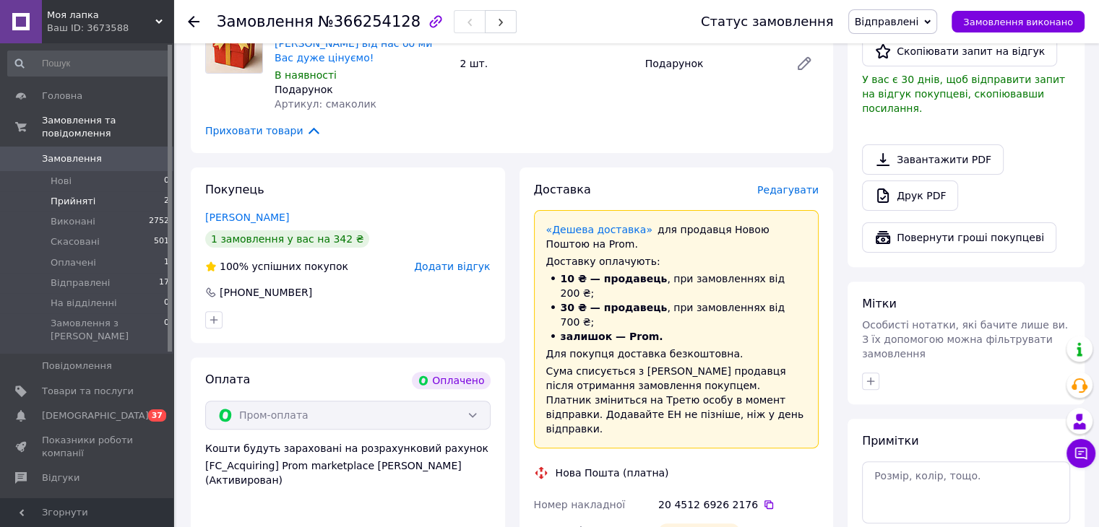
click at [58, 195] on span "Прийняті" at bounding box center [73, 201] width 45 height 13
